Goal: Transaction & Acquisition: Register for event/course

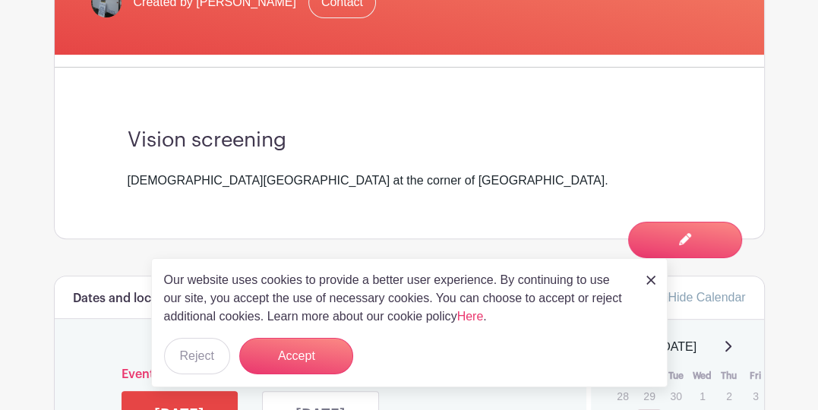
scroll to position [254, 0]
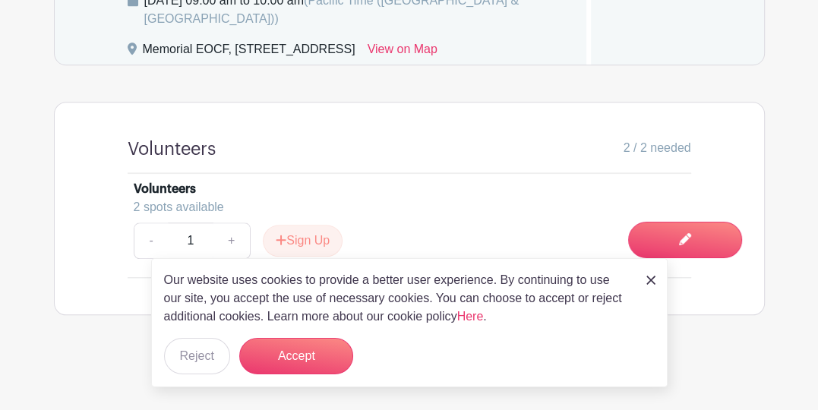
scroll to position [982, 0]
click at [320, 235] on button "Sign Up" at bounding box center [303, 241] width 80 height 32
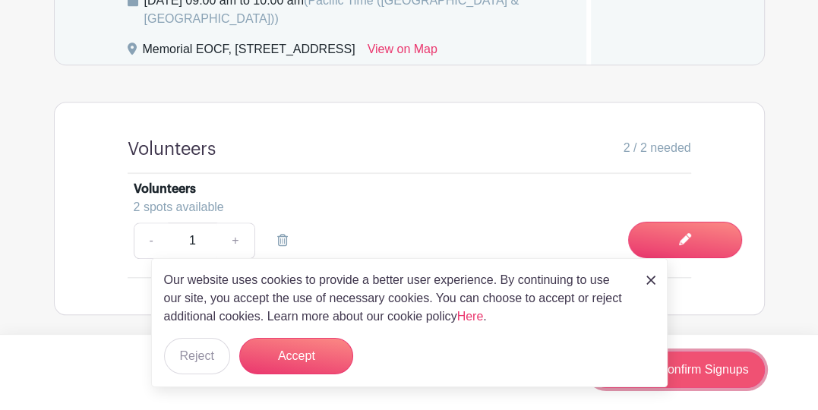
click at [704, 363] on link "Review & Confirm Signups" at bounding box center [676, 369] width 176 height 36
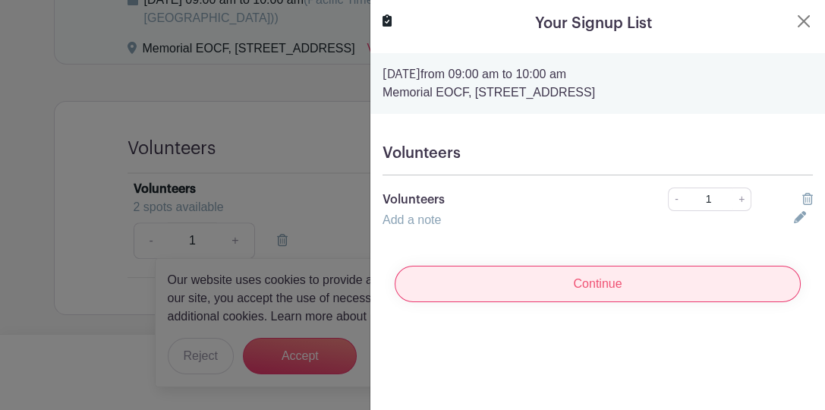
click at [684, 285] on input "Continue" at bounding box center [598, 284] width 406 height 36
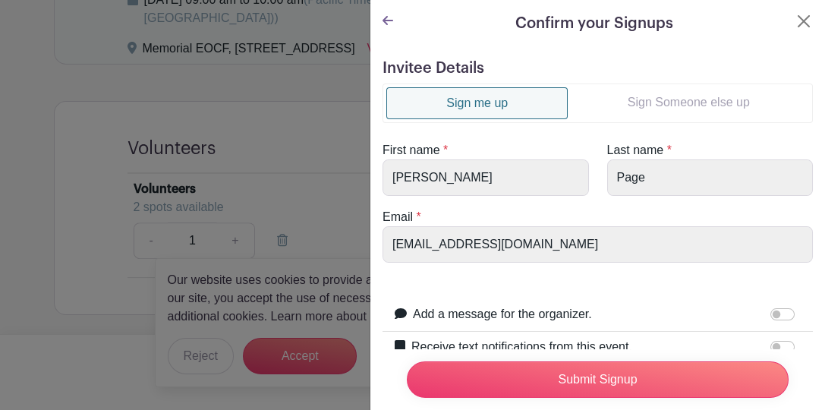
click at [651, 104] on link "Sign Someone else up" at bounding box center [688, 102] width 241 height 30
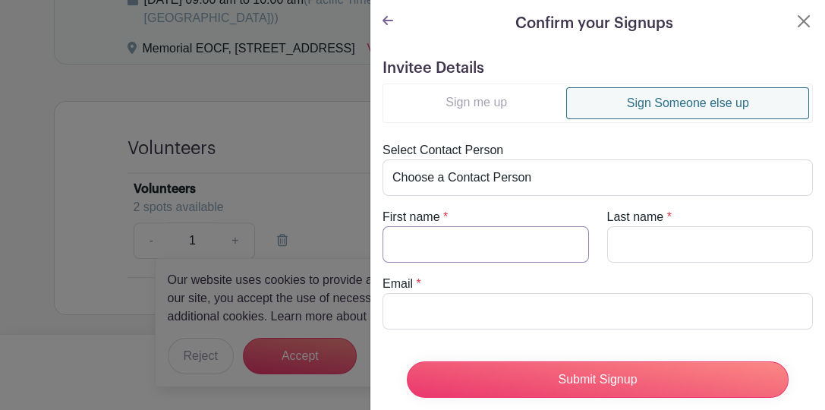
click at [475, 239] on input "First name" at bounding box center [486, 244] width 206 height 36
type input "[PERSON_NAME]"
click at [635, 242] on input "Last name" at bounding box center [710, 244] width 206 height 36
type input "Page"
click at [488, 311] on input "Email" at bounding box center [598, 311] width 430 height 36
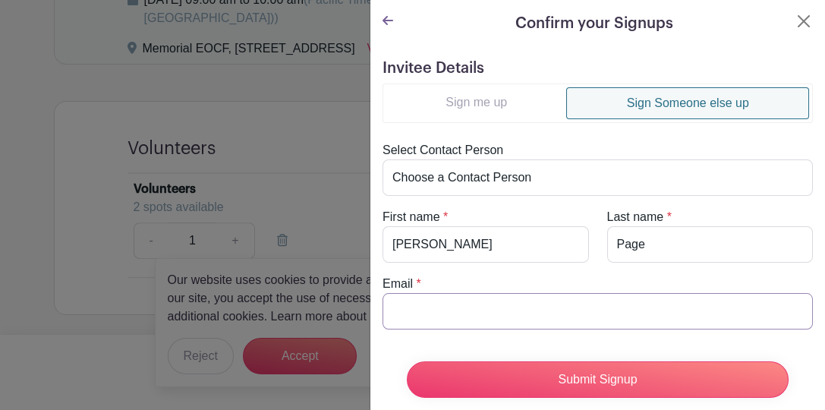
type input "[PERSON_NAME][EMAIL_ADDRESS][DOMAIN_NAME]"
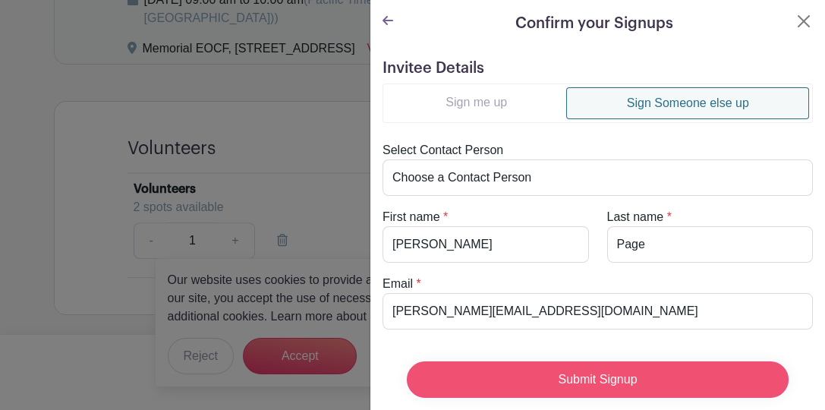
click at [594, 370] on input "Submit Signup" at bounding box center [598, 379] width 382 height 36
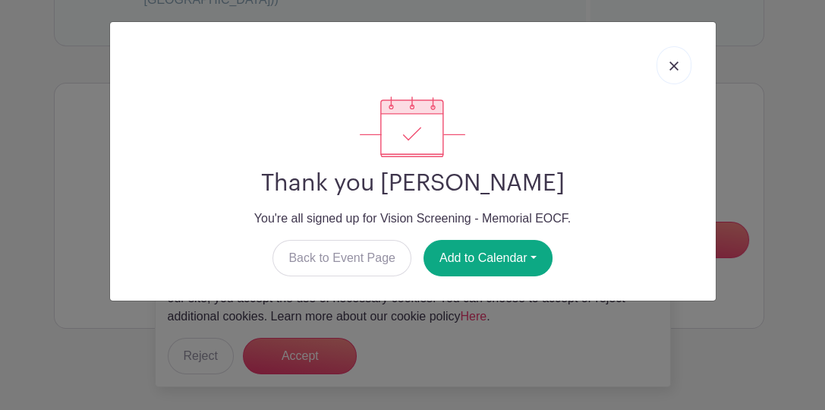
click at [676, 65] on img at bounding box center [674, 65] width 9 height 9
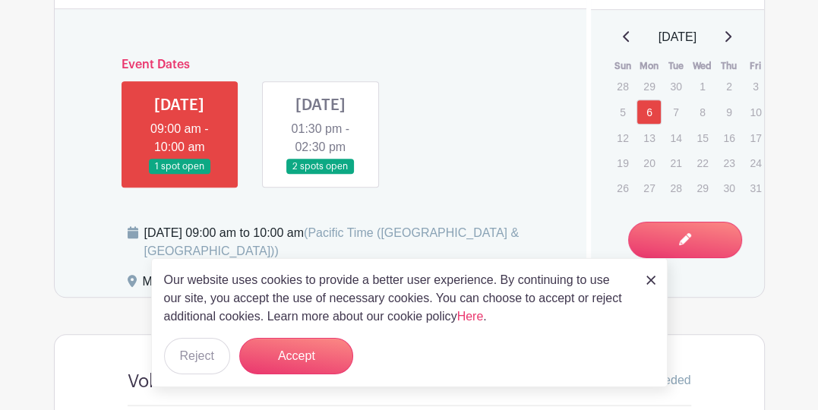
scroll to position [729, 0]
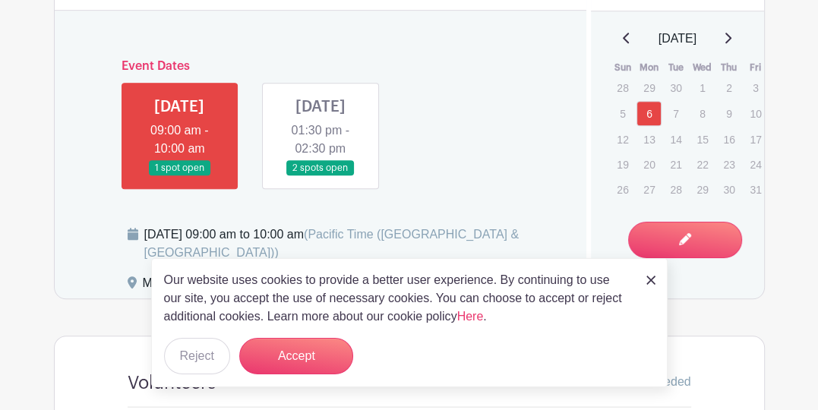
click at [320, 176] on link at bounding box center [320, 176] width 0 height 0
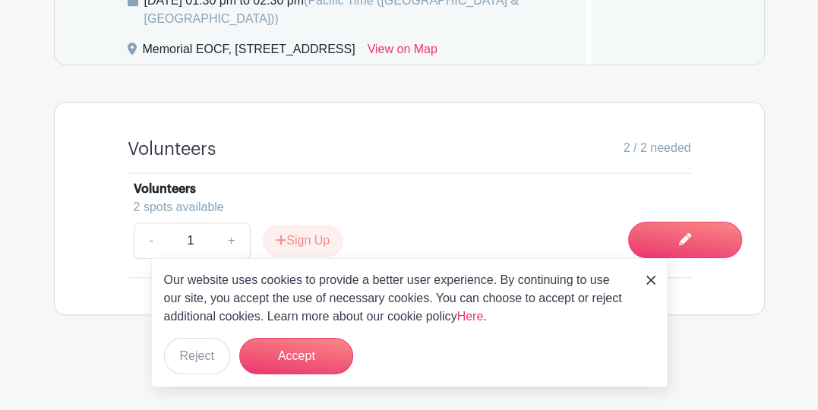
scroll to position [982, 0]
click at [320, 235] on button "Sign Up" at bounding box center [303, 241] width 80 height 32
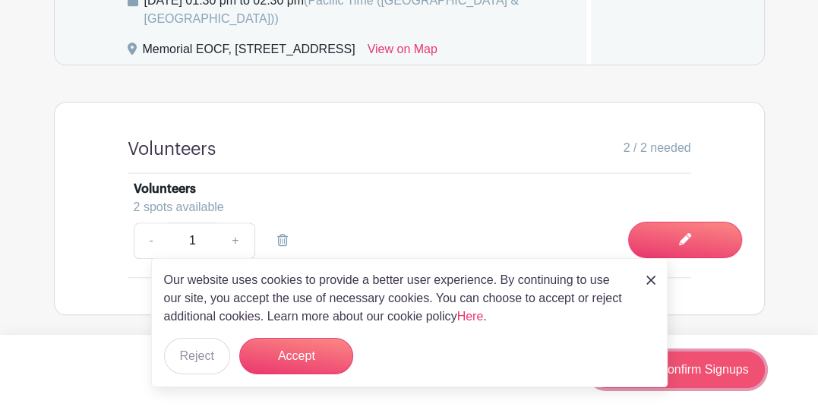
click at [704, 380] on link "Review & Confirm Signups" at bounding box center [676, 369] width 176 height 36
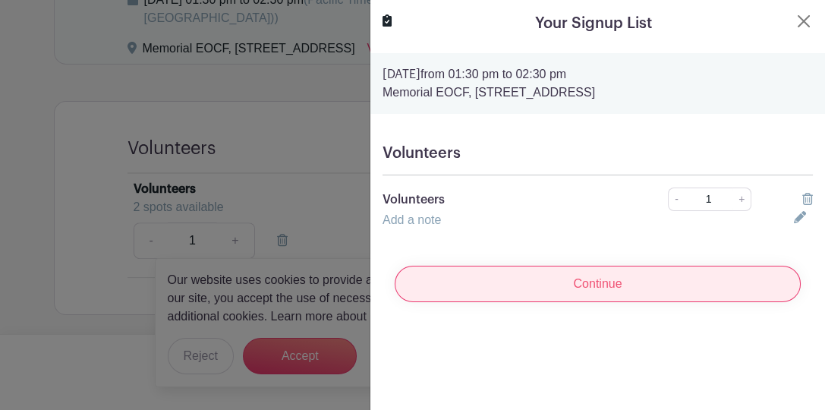
click at [660, 282] on input "Continue" at bounding box center [598, 284] width 406 height 36
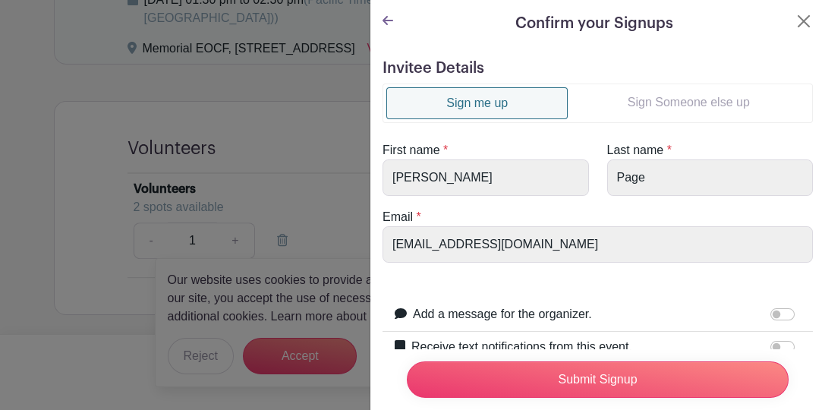
click at [664, 101] on link "Sign Someone else up" at bounding box center [688, 102] width 241 height 30
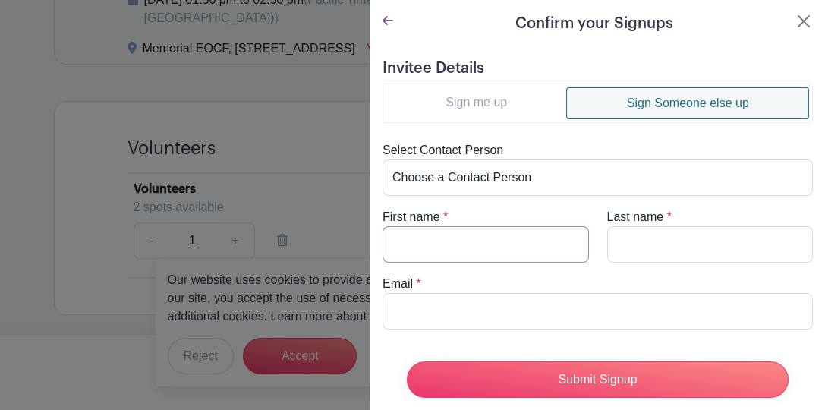
click at [463, 247] on input "First name" at bounding box center [486, 244] width 206 height 36
type input "[PERSON_NAME]"
click at [632, 235] on input "Last name" at bounding box center [710, 244] width 206 height 36
type input "Page"
click at [418, 309] on input "Email" at bounding box center [598, 311] width 430 height 36
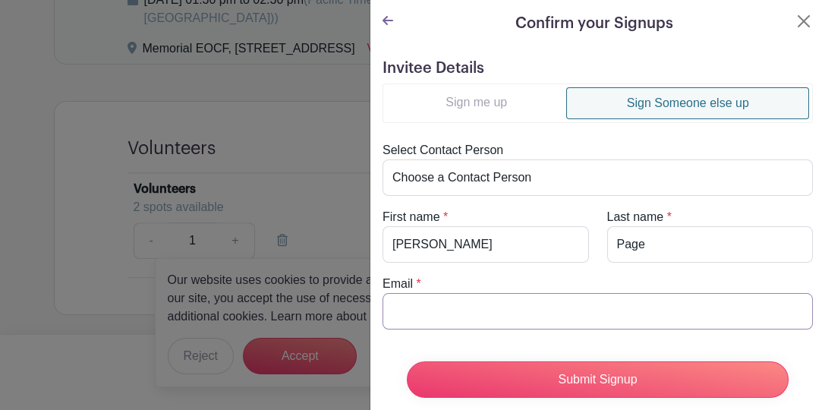
type input "[PERSON_NAME][EMAIL_ADDRESS][DOMAIN_NAME]"
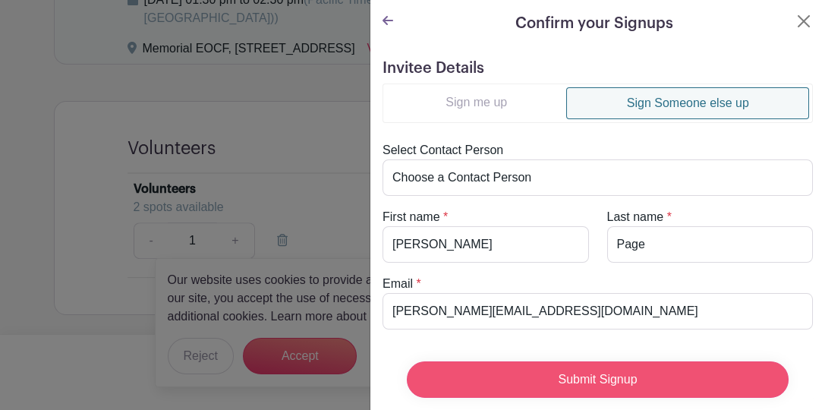
click at [559, 366] on input "Submit Signup" at bounding box center [598, 379] width 382 height 36
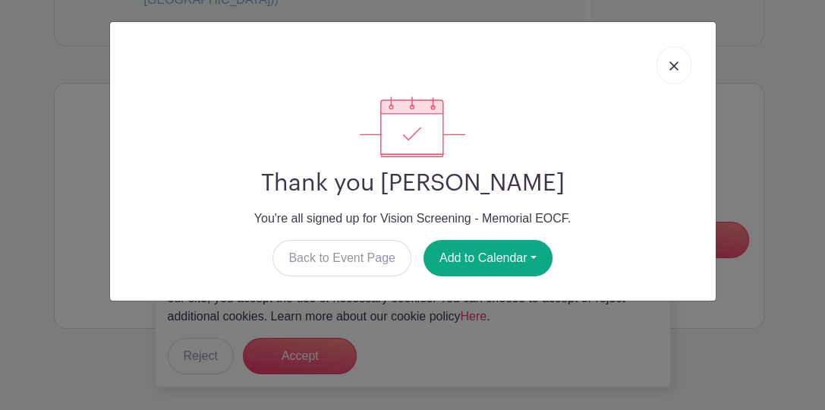
click at [676, 71] on link at bounding box center [674, 65] width 35 height 38
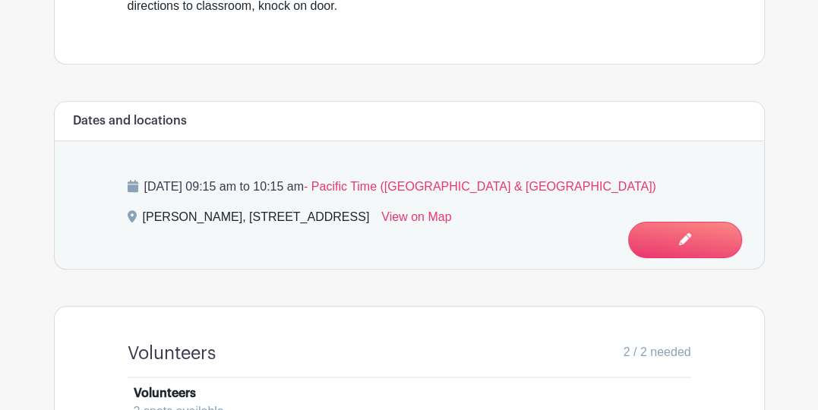
scroll to position [815, 0]
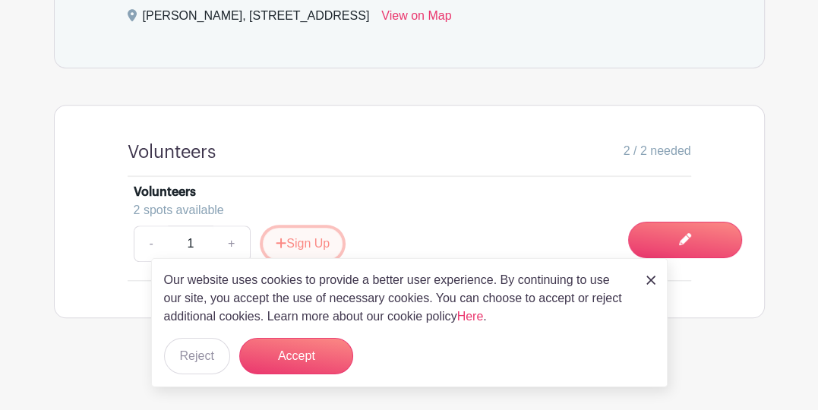
click at [320, 238] on button "Sign Up" at bounding box center [303, 244] width 80 height 32
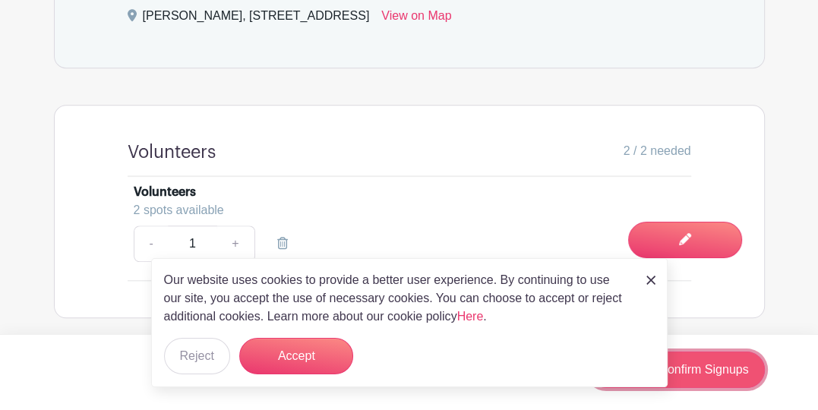
click at [726, 372] on link "Review & Confirm Signups" at bounding box center [676, 369] width 176 height 36
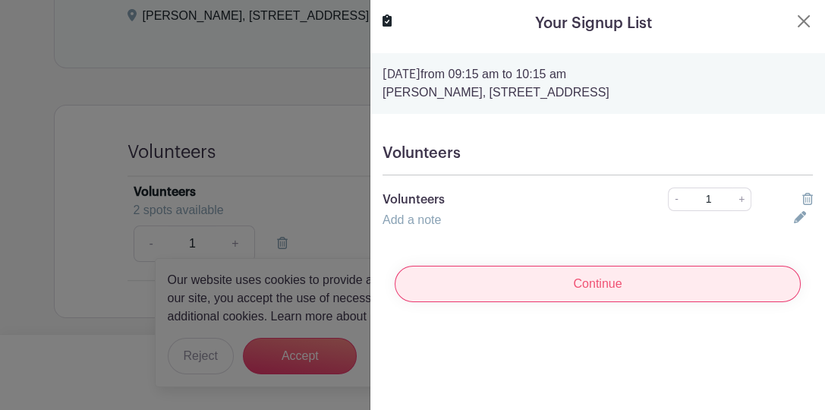
click at [664, 283] on input "Continue" at bounding box center [598, 284] width 406 height 36
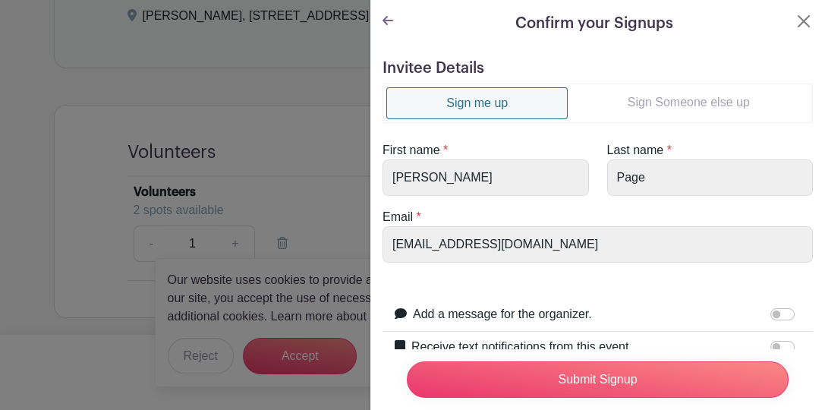
click at [663, 106] on link "Sign Someone else up" at bounding box center [688, 102] width 241 height 30
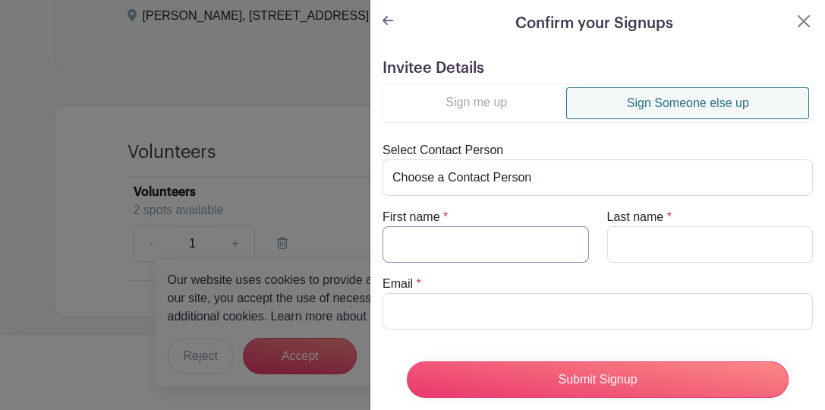
click at [485, 244] on input "First name" at bounding box center [486, 244] width 206 height 36
type input "[PERSON_NAME]"
click at [645, 248] on input "Last name" at bounding box center [710, 244] width 206 height 36
type input "Page"
click at [492, 309] on input "Email" at bounding box center [598, 311] width 430 height 36
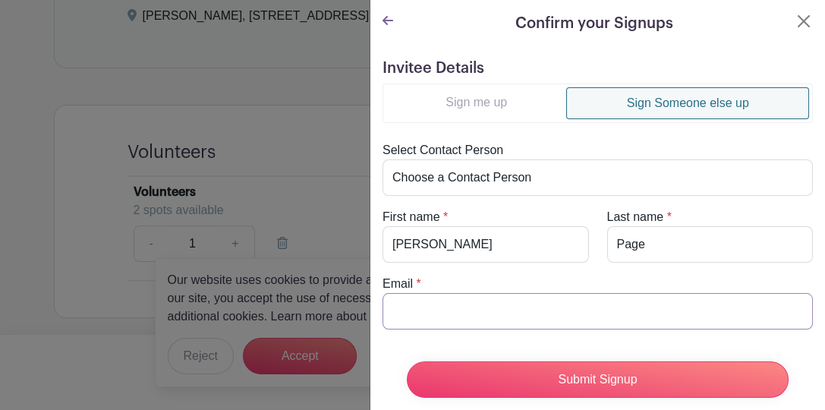
type input "[PERSON_NAME][EMAIL_ADDRESS][DOMAIN_NAME]"
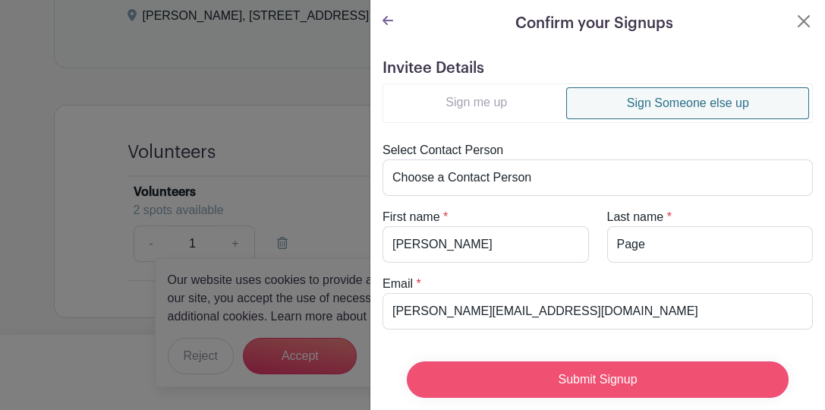
click at [653, 370] on input "Submit Signup" at bounding box center [598, 379] width 382 height 36
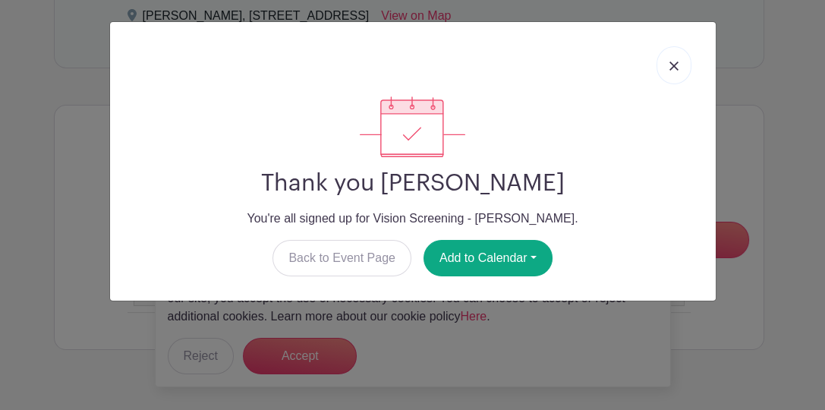
click at [671, 58] on link at bounding box center [674, 65] width 35 height 38
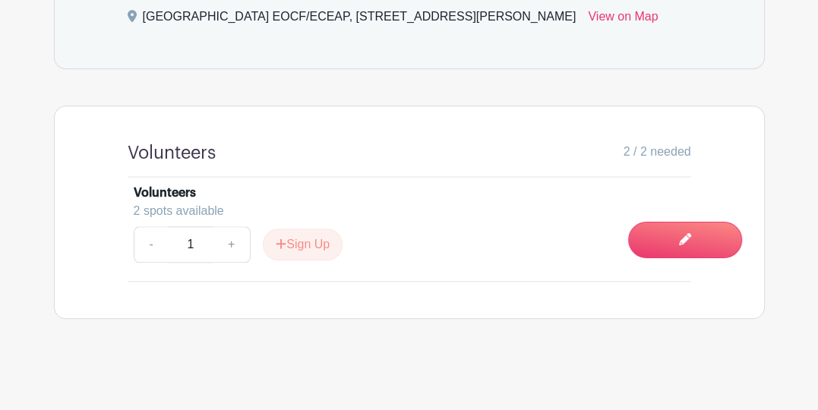
scroll to position [797, 0]
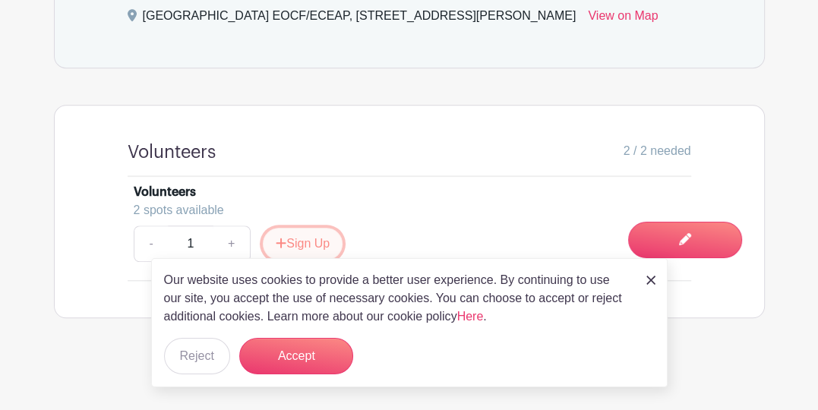
click at [304, 243] on button "Sign Up" at bounding box center [303, 244] width 80 height 32
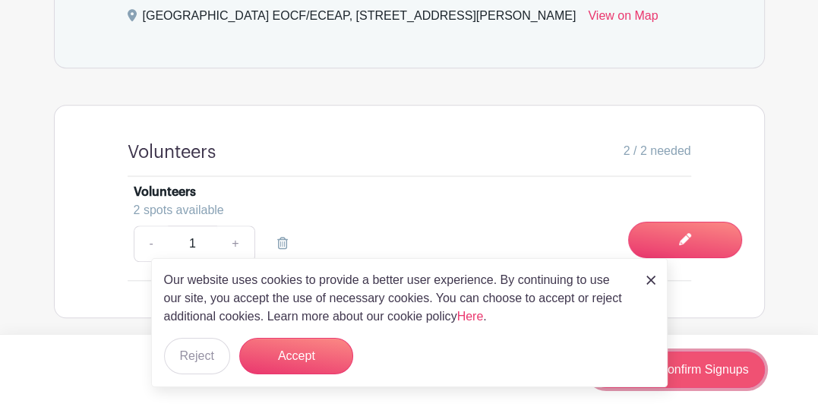
click at [732, 372] on link "Review & Confirm Signups" at bounding box center [676, 369] width 176 height 36
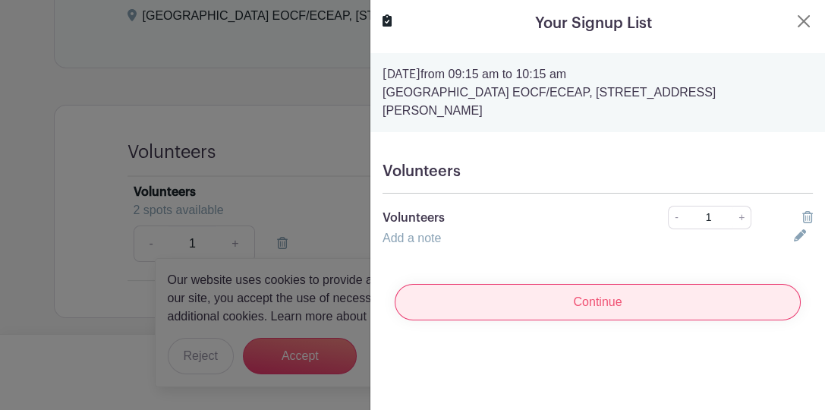
click at [613, 304] on input "Continue" at bounding box center [598, 302] width 406 height 36
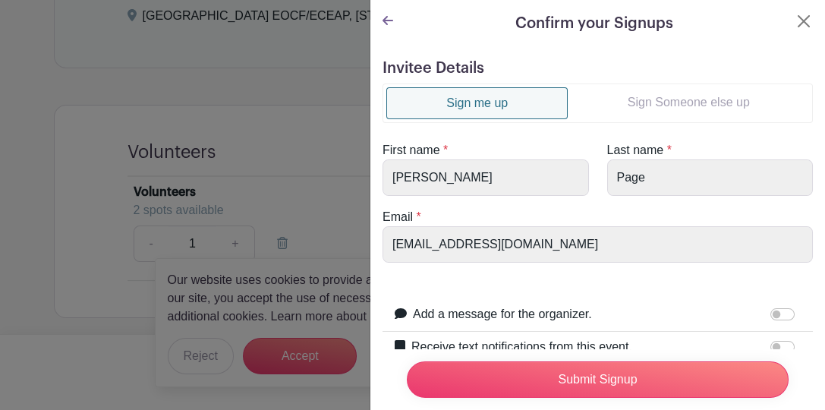
click at [613, 99] on link "Sign Someone else up" at bounding box center [688, 102] width 241 height 30
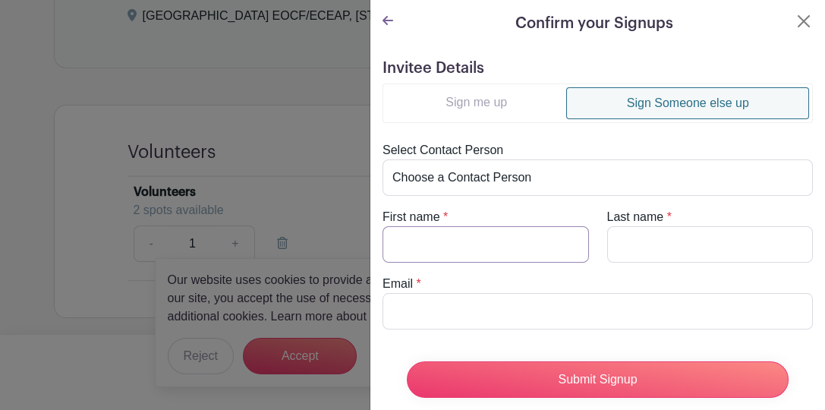
click at [456, 249] on input "First name" at bounding box center [486, 244] width 206 height 36
type input "[PERSON_NAME]"
click at [618, 245] on input "Last name" at bounding box center [710, 244] width 206 height 36
type input "Page"
click at [496, 310] on input "Email" at bounding box center [598, 311] width 430 height 36
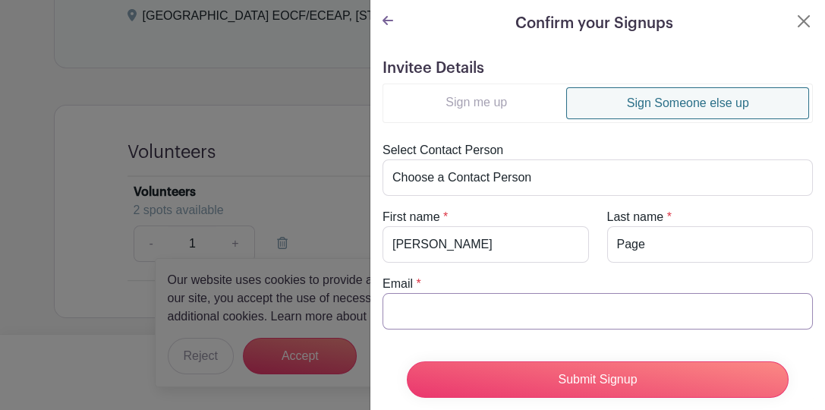
type input "[PERSON_NAME][EMAIL_ADDRESS][DOMAIN_NAME]"
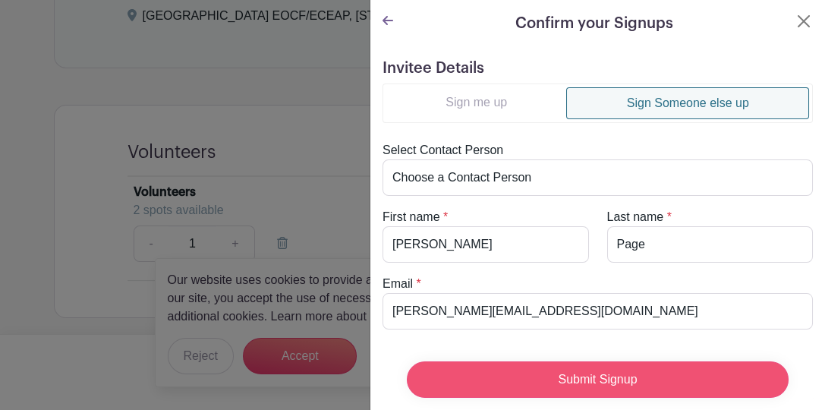
click at [658, 368] on input "Submit Signup" at bounding box center [598, 379] width 382 height 36
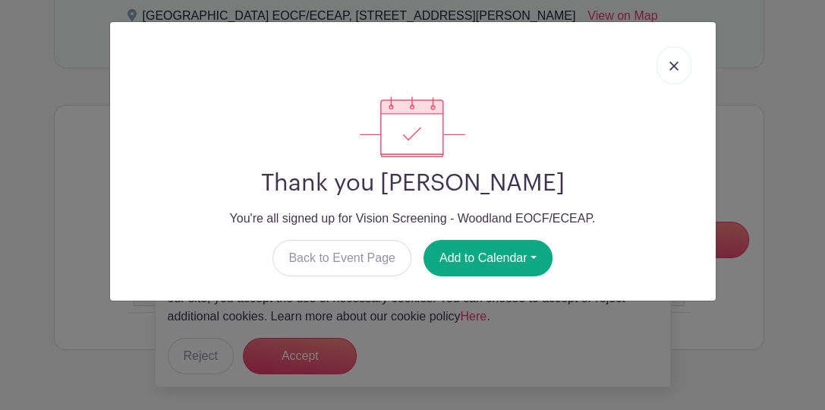
click at [673, 62] on img at bounding box center [674, 65] width 9 height 9
